Goal: Task Accomplishment & Management: Manage account settings

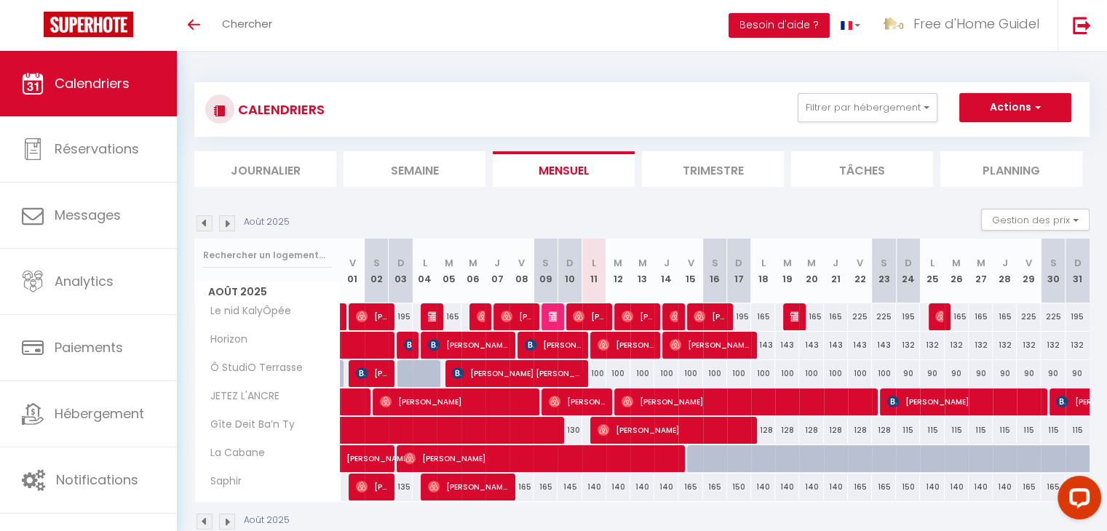
click at [103, 91] on span "Calendriers" at bounding box center [92, 83] width 75 height 18
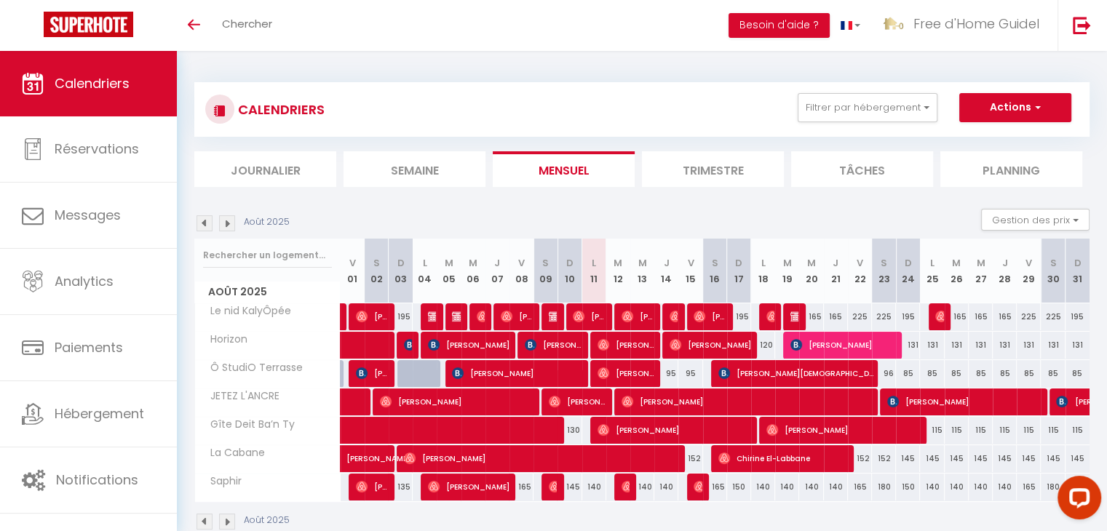
click at [110, 83] on span "Calendriers" at bounding box center [92, 83] width 75 height 18
click at [195, 27] on icon "Toggle menubar" at bounding box center [194, 24] width 12 height 9
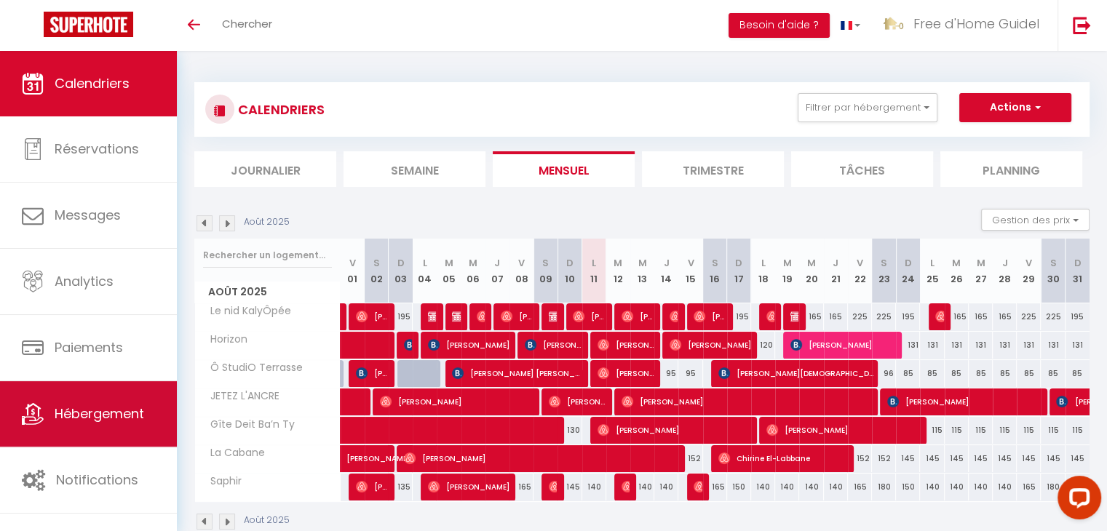
click at [90, 418] on span "Hébergement" at bounding box center [100, 414] width 90 height 18
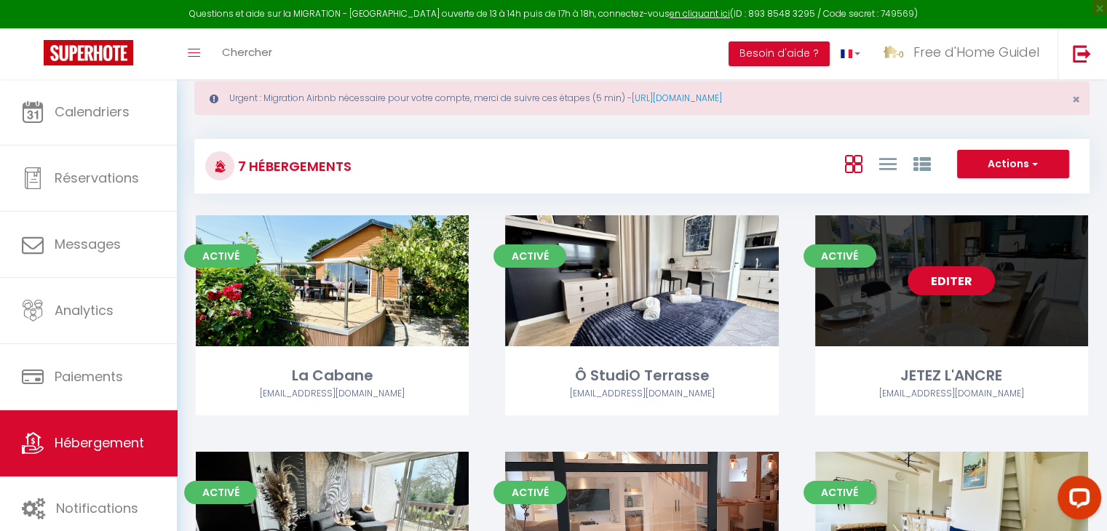
scroll to position [9, 0]
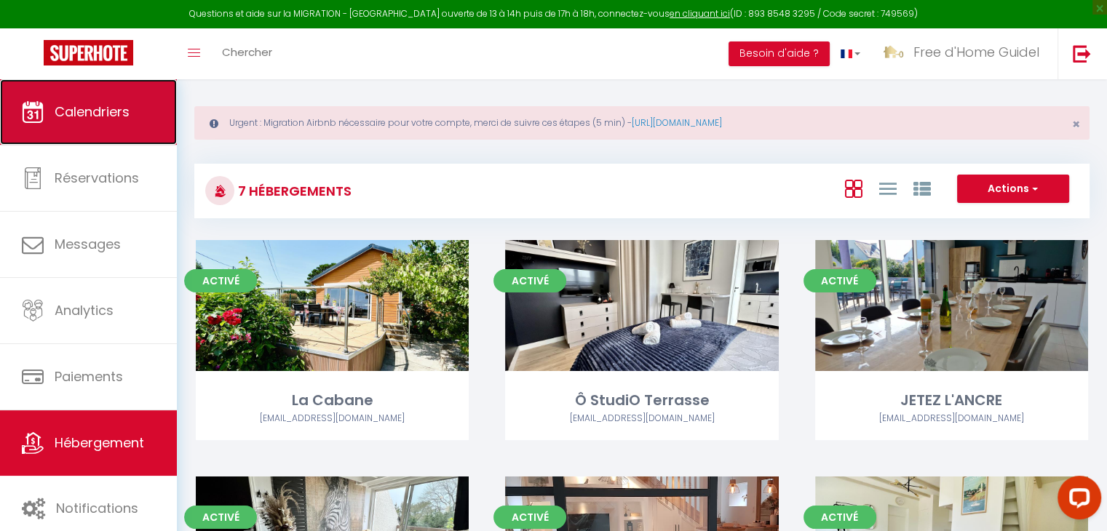
click at [115, 114] on span "Calendriers" at bounding box center [92, 112] width 75 height 18
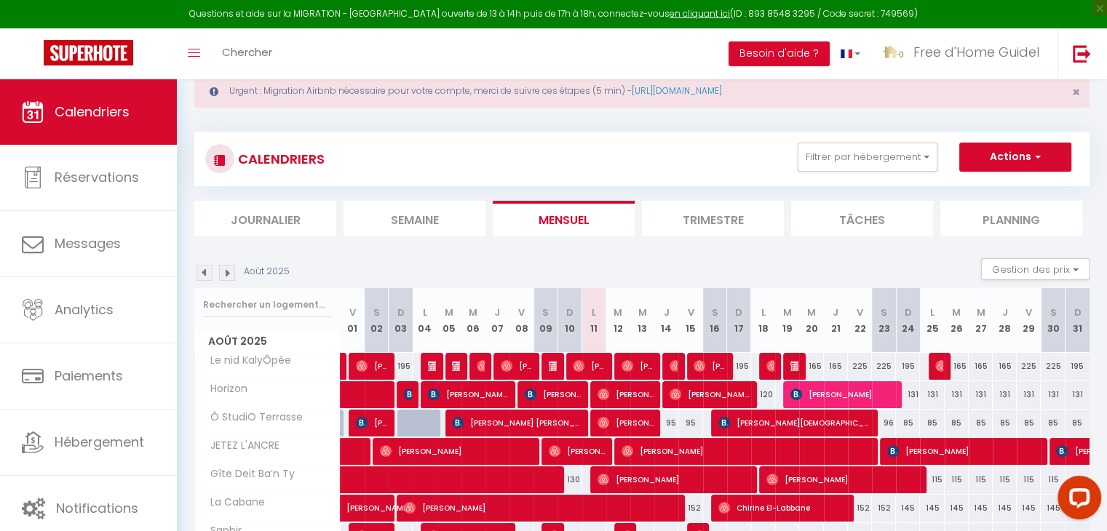
scroll to position [119, 0]
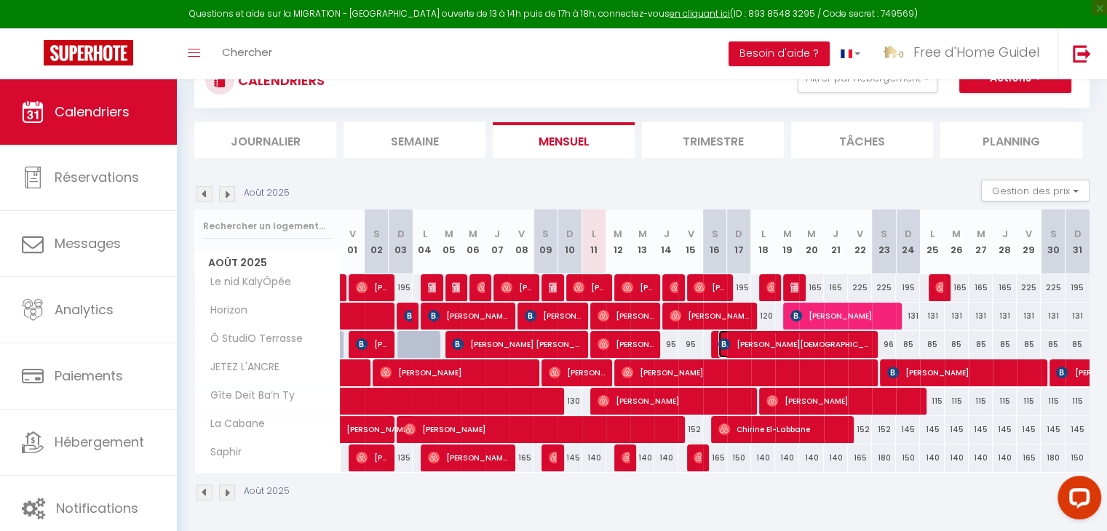
click at [763, 340] on span "[PERSON_NAME][DEMOGRAPHIC_DATA]" at bounding box center [794, 344] width 152 height 28
select select "OK"
select select "0"
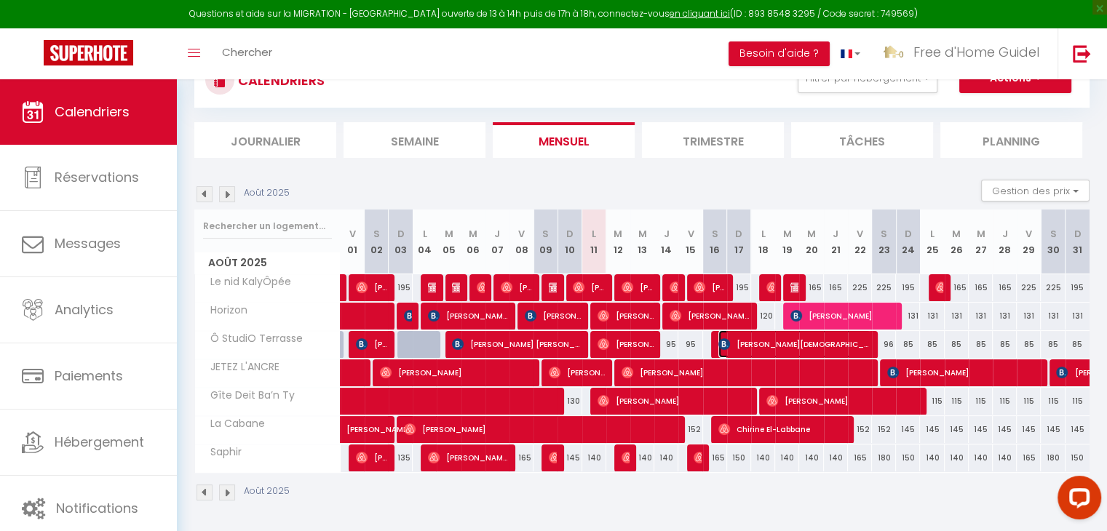
select select "1"
select select
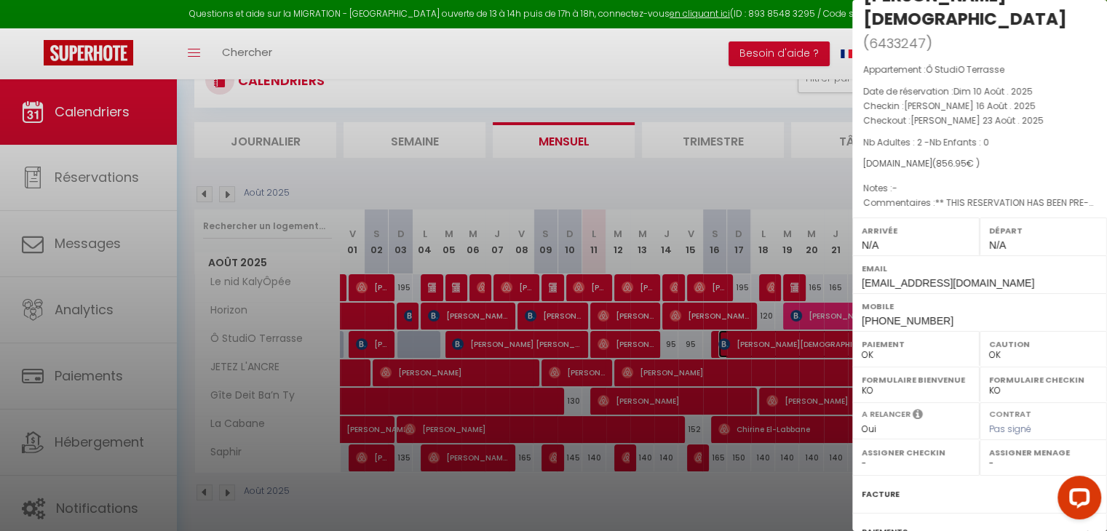
scroll to position [145, 0]
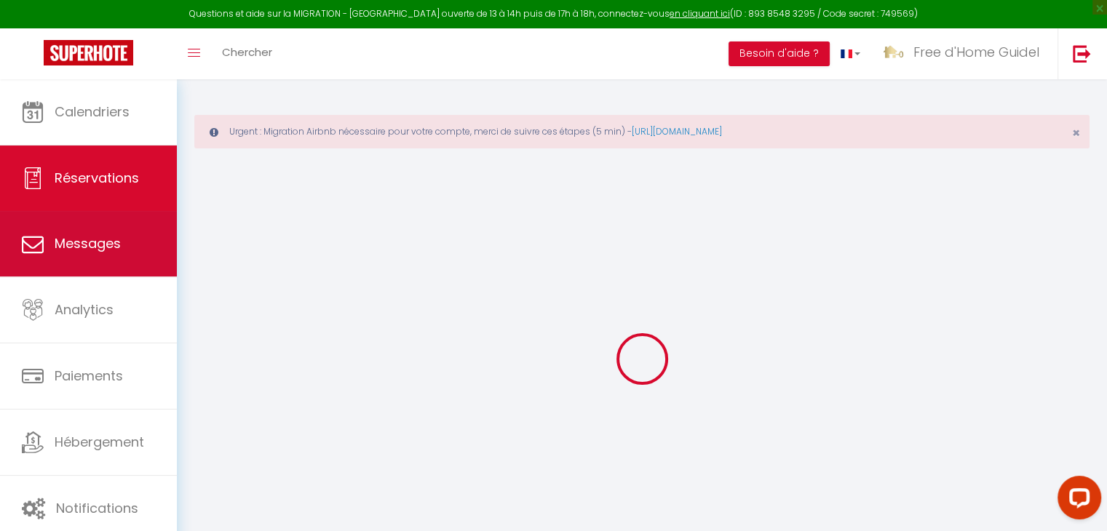
select select
checkbox input "false"
type textarea "** THIS RESERVATION HAS BEEN PRE-PAID ** Reservation has a cancellation grace p…"
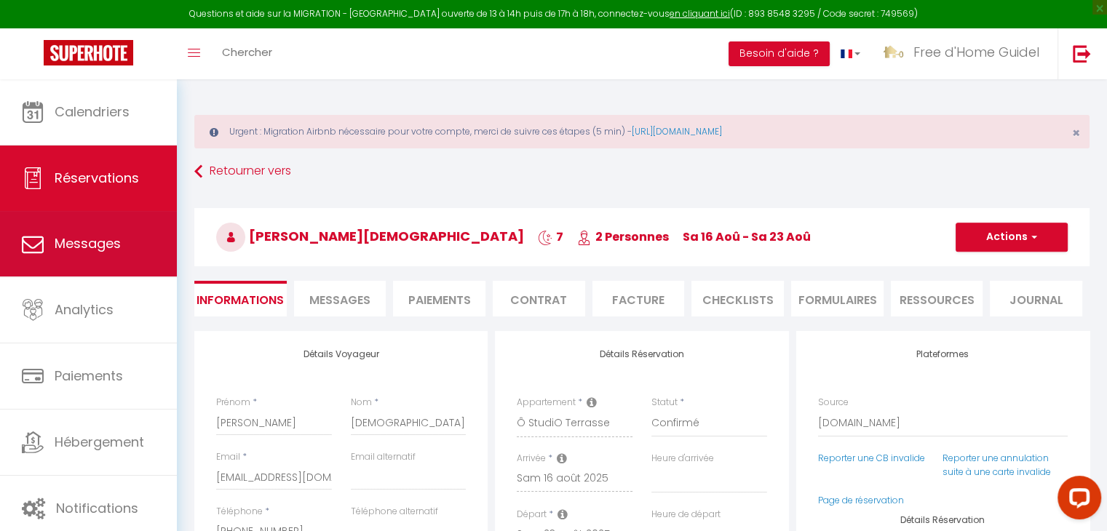
type input "30"
type input "35.95"
select select
checkbox input "false"
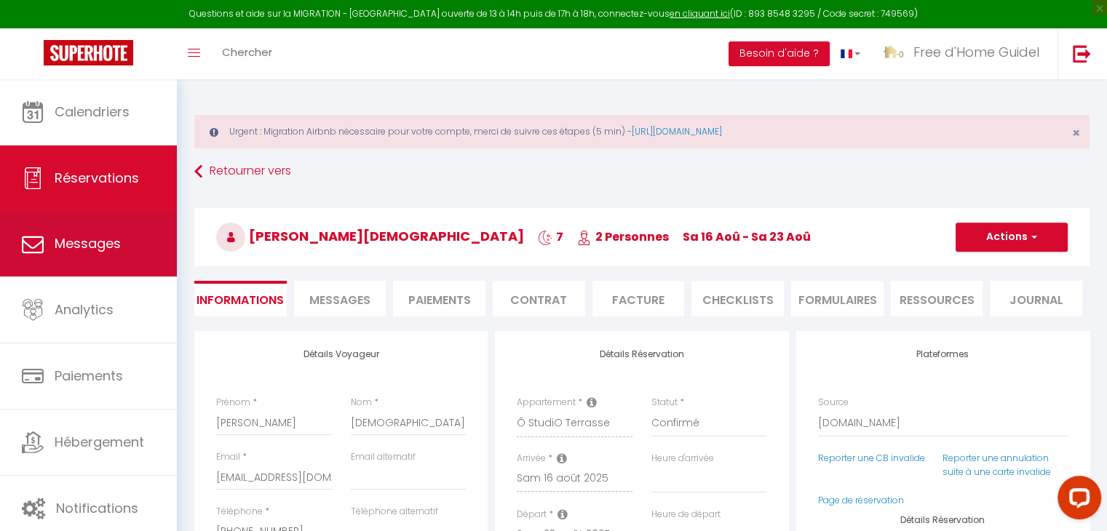
select select
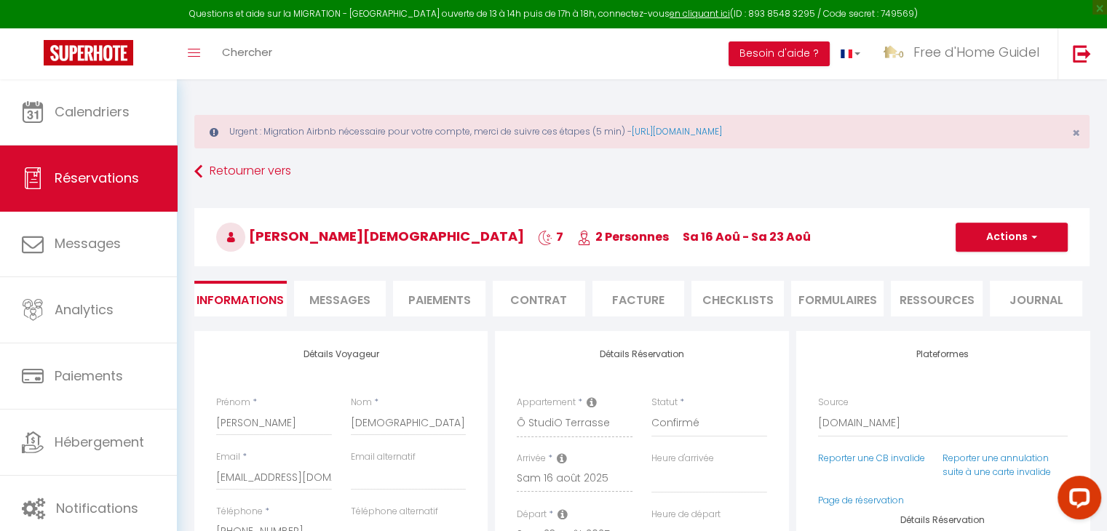
click at [323, 298] on span "Messages" at bounding box center [339, 300] width 61 height 17
